Goal: Find specific page/section: Find specific page/section

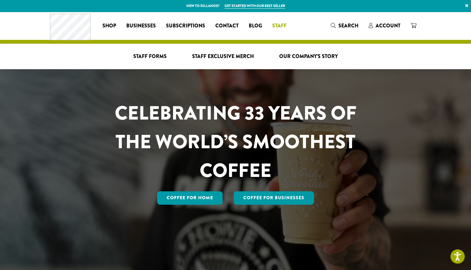
click at [284, 25] on span "Staff" at bounding box center [280, 26] width 14 height 8
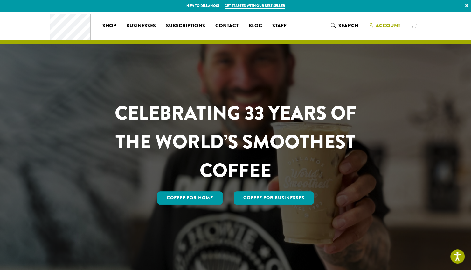
click at [385, 25] on span "Account" at bounding box center [388, 25] width 25 height 7
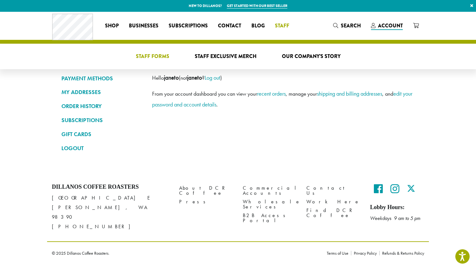
click at [168, 55] on span "Staff Forms" at bounding box center [152, 57] width 33 height 8
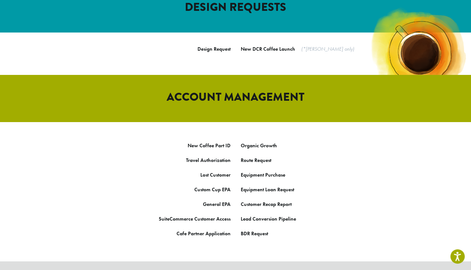
scroll to position [287, 0]
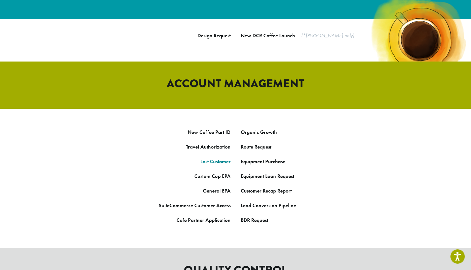
click at [214, 158] on strong "Lost Customer" at bounding box center [216, 161] width 30 height 7
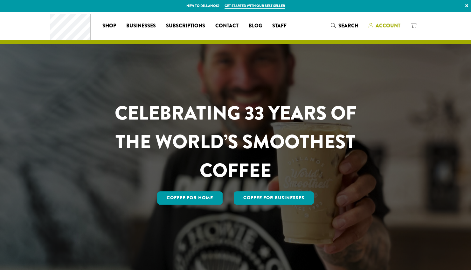
click at [387, 29] on span "Account" at bounding box center [388, 25] width 25 height 7
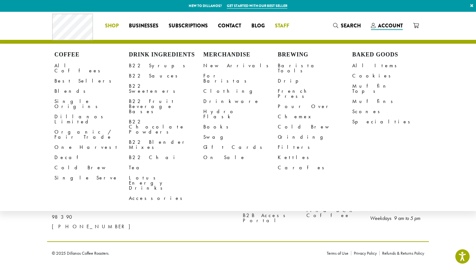
click at [290, 27] on link "Staff" at bounding box center [282, 26] width 25 height 10
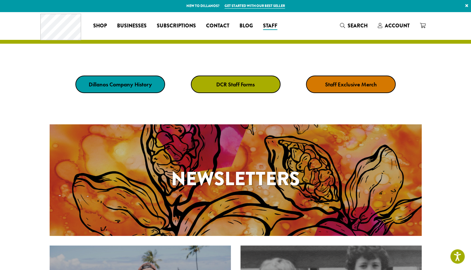
click at [258, 78] on link "DCR Staff Forms" at bounding box center [236, 84] width 90 height 18
